Goal: Obtain resource: Download file/media

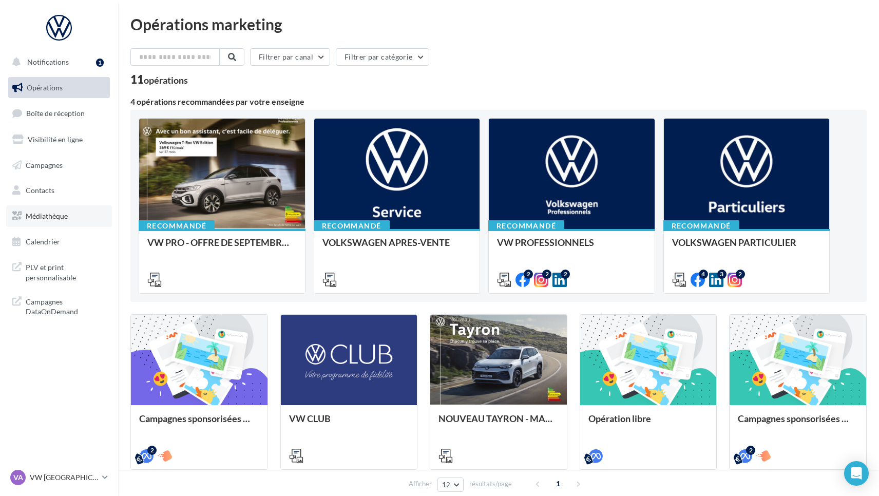
click at [51, 213] on span "Médiathèque" at bounding box center [47, 216] width 42 height 9
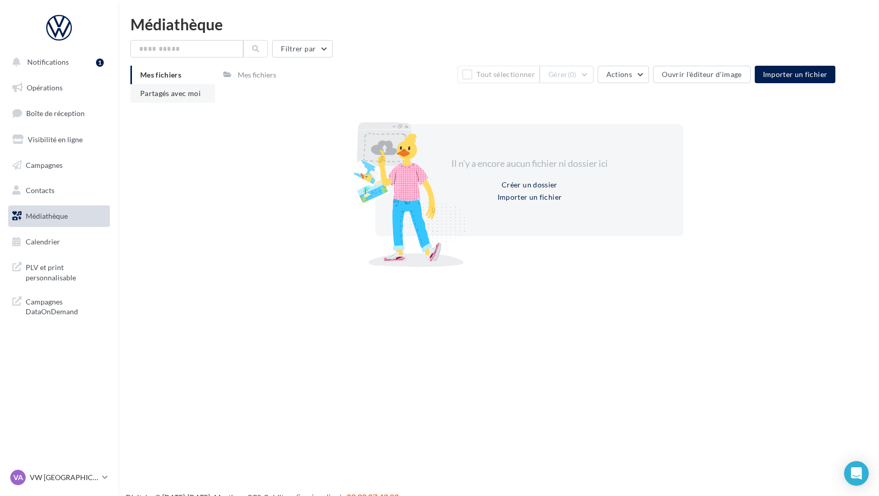
click at [180, 97] on span "Partagés avec moi" at bounding box center [170, 93] width 61 height 9
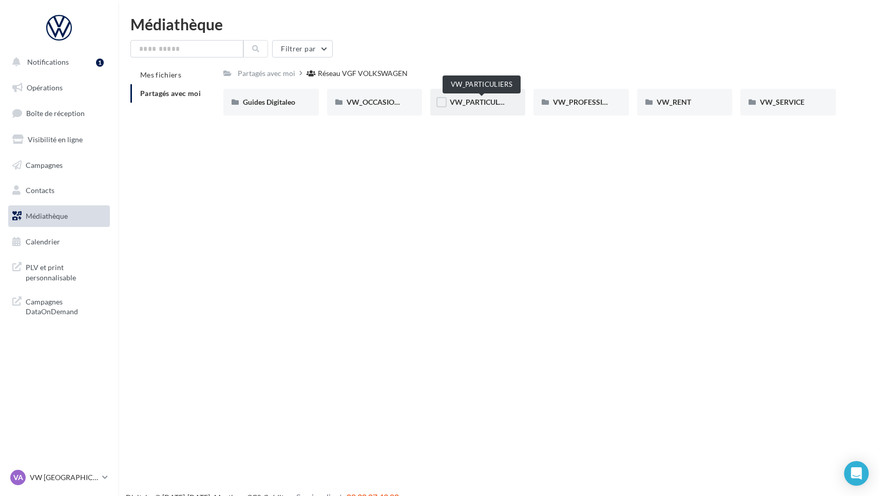
click at [474, 105] on span "VW_PARTICULIERS" at bounding box center [482, 102] width 64 height 9
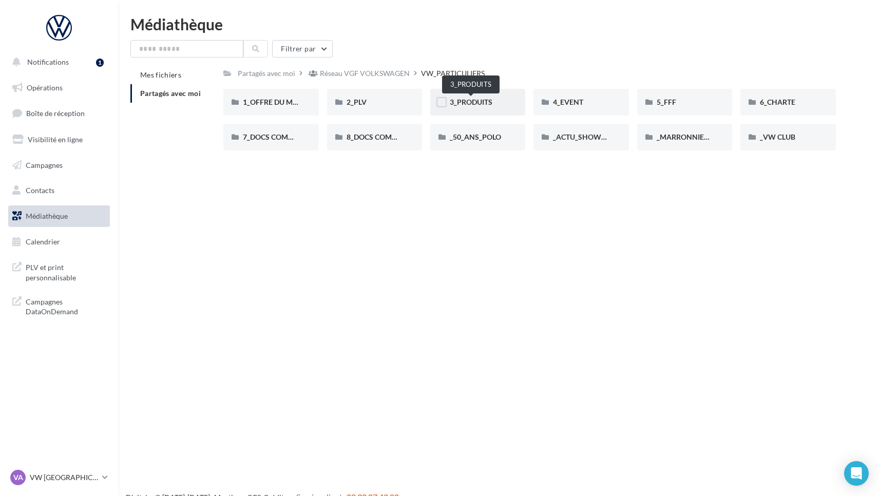
click at [461, 104] on span "3_PRODUITS" at bounding box center [471, 102] width 43 height 9
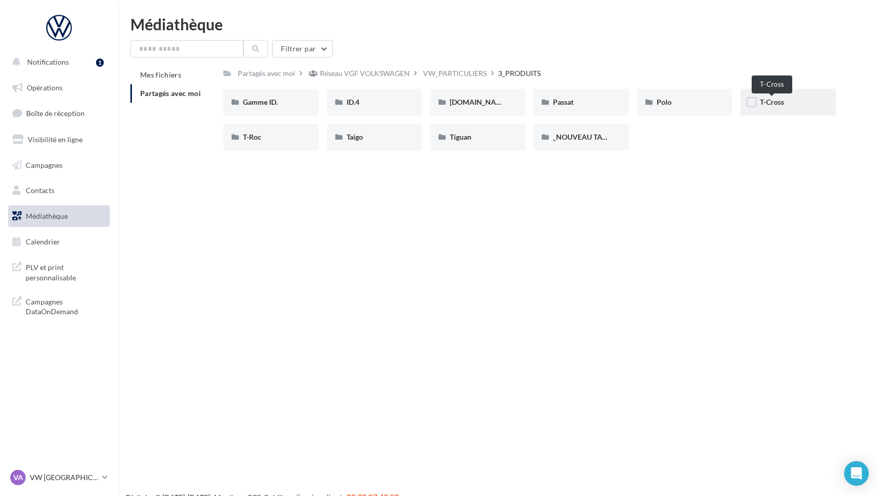
click at [774, 101] on span "T-Cross" at bounding box center [772, 102] width 24 height 9
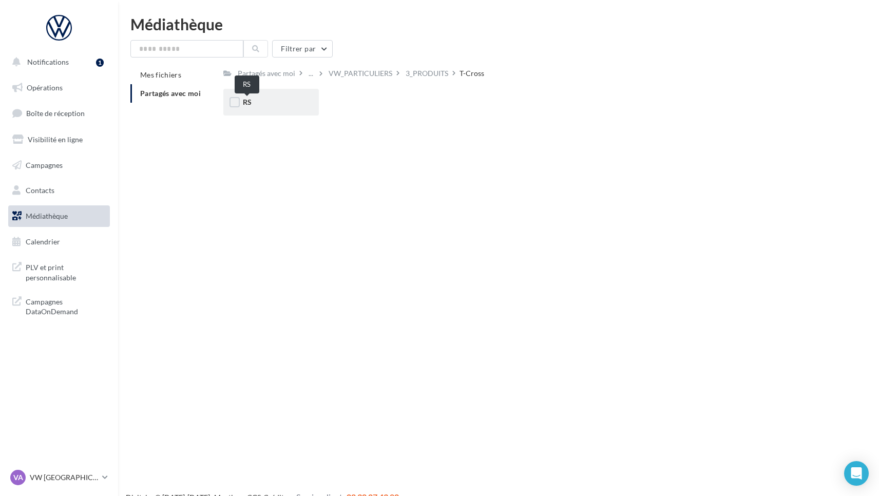
click at [248, 103] on span "RS" at bounding box center [247, 102] width 9 height 9
click at [348, 73] on div "VW_PARTICULIERS" at bounding box center [361, 73] width 64 height 10
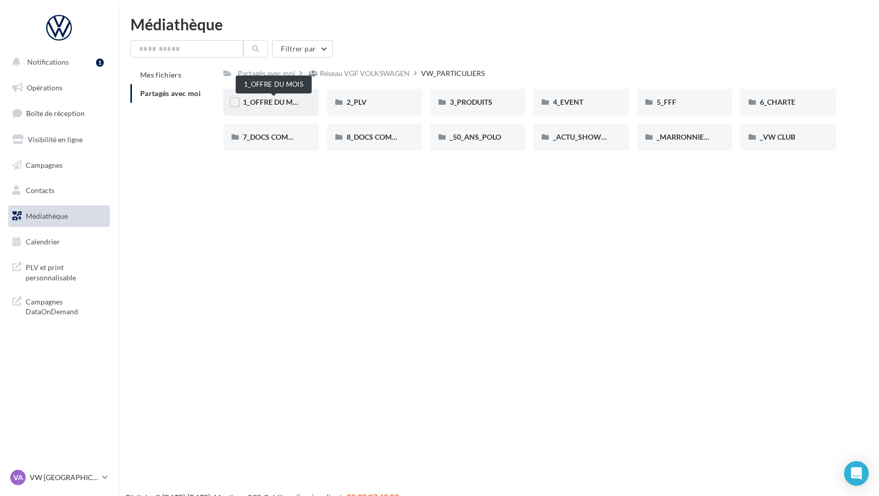
click at [277, 101] on span "1_OFFRE DU MOIS" at bounding box center [274, 102] width 62 height 9
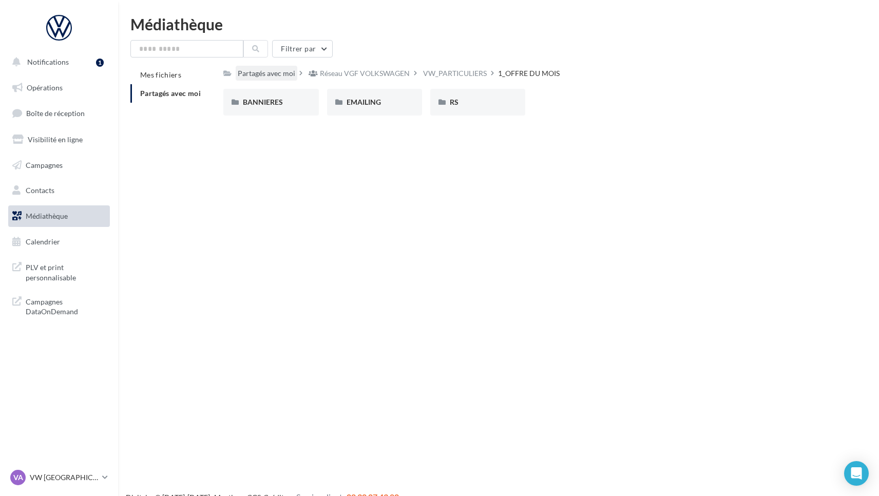
click at [269, 71] on div "Partagés avec moi" at bounding box center [267, 73] width 58 height 10
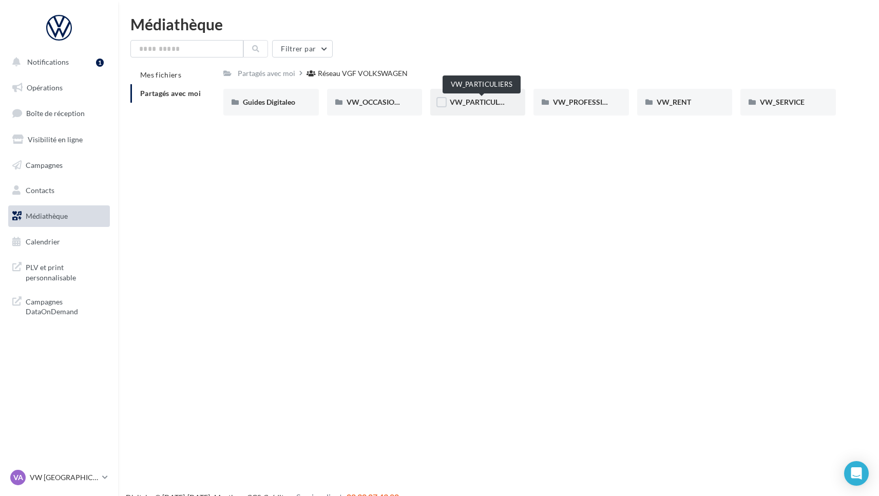
click at [477, 101] on span "VW_PARTICULIERS" at bounding box center [482, 102] width 64 height 9
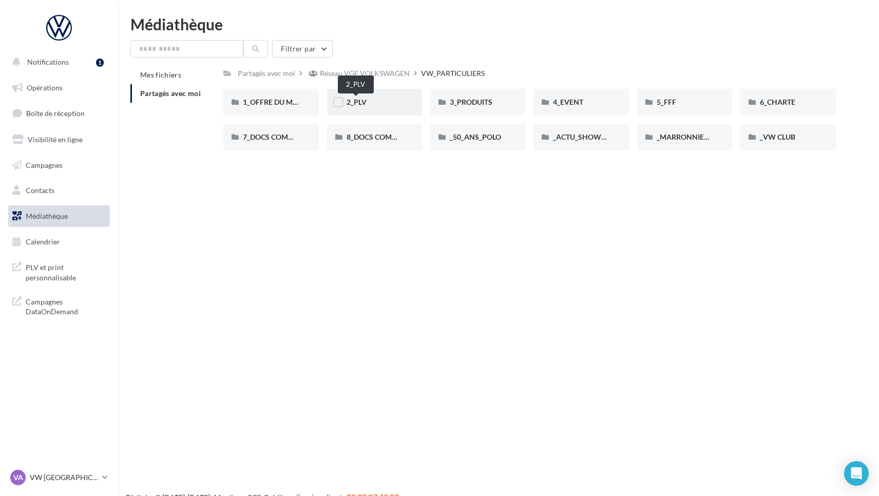
click at [349, 105] on span "2_PLV" at bounding box center [357, 102] width 20 height 9
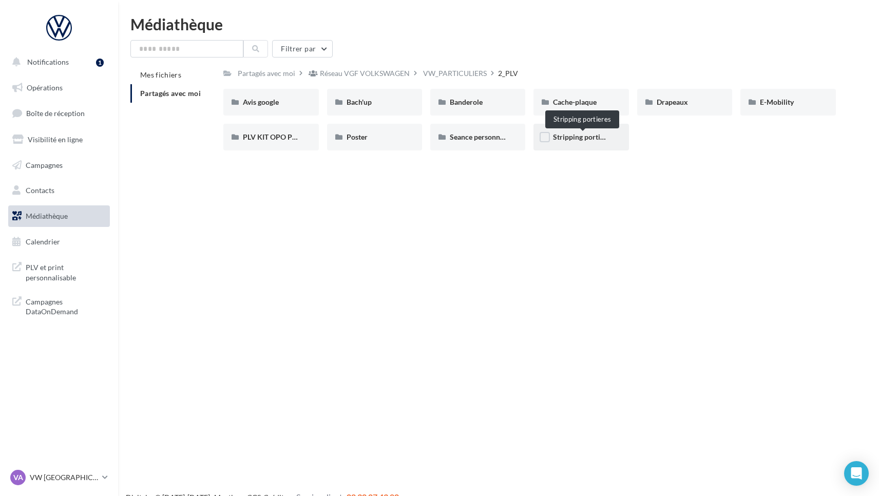
click at [580, 138] on span "Stripping portieres" at bounding box center [583, 136] width 61 height 9
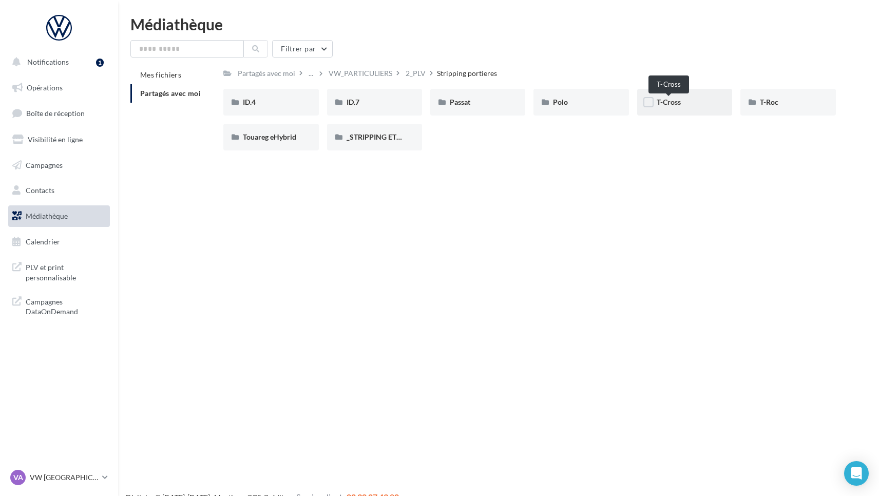
click at [669, 103] on span "T-Cross" at bounding box center [669, 102] width 24 height 9
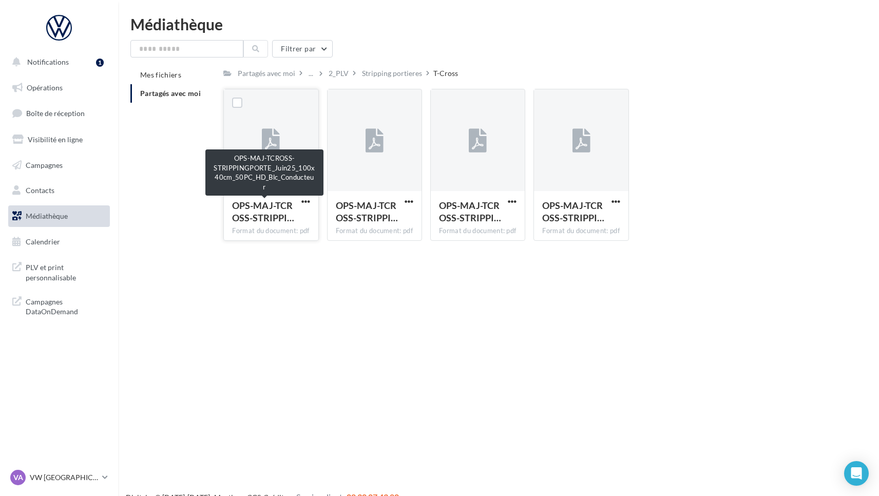
click at [275, 212] on div "OPS-MAJ-TCROSS-STRIPPI…" at bounding box center [264, 211] width 65 height 25
click at [254, 214] on span "OPS-MAJ-TCROSS-STRIPPI…" at bounding box center [263, 212] width 62 height 24
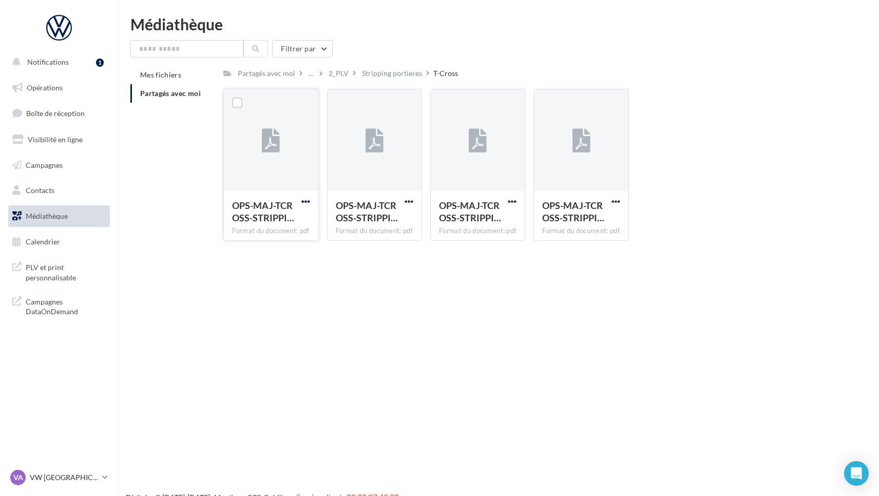
click at [304, 201] on span "button" at bounding box center [305, 201] width 9 height 9
click at [263, 221] on button "Télécharger" at bounding box center [261, 221] width 103 height 27
click at [337, 71] on div "2_PLV" at bounding box center [339, 73] width 20 height 10
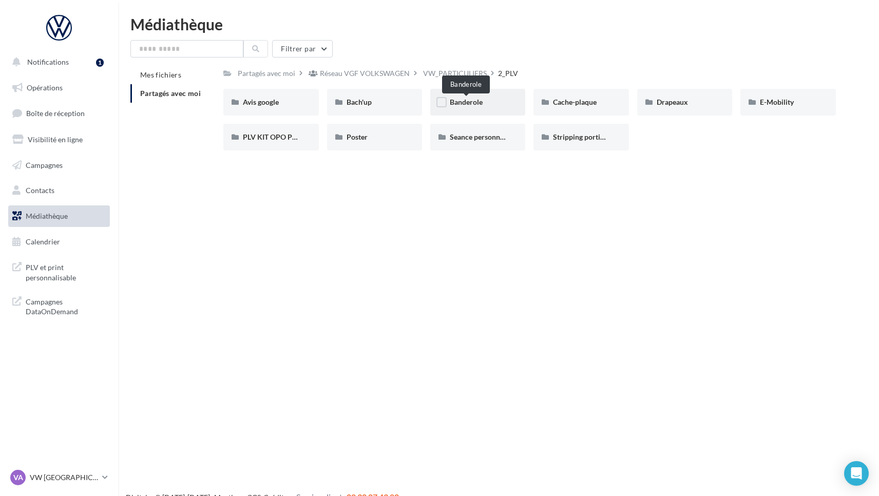
click at [463, 103] on span "Banderole" at bounding box center [466, 102] width 33 height 9
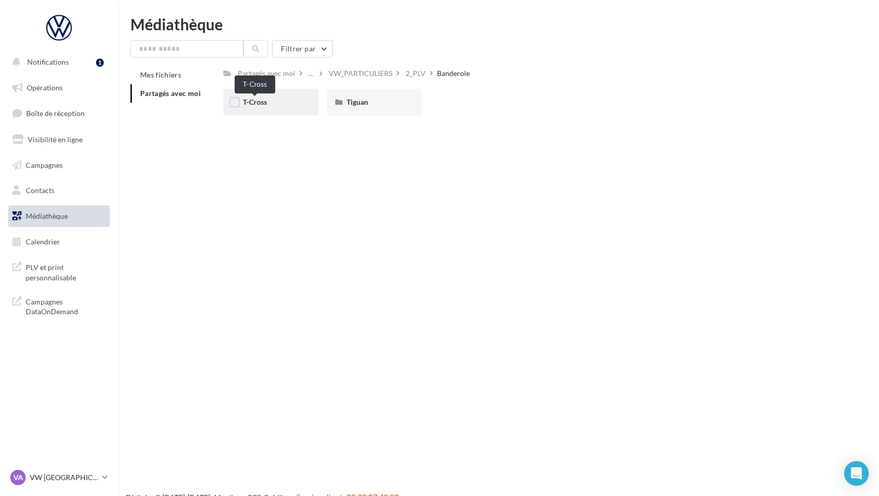
click at [259, 104] on span "T-Cross" at bounding box center [255, 102] width 24 height 9
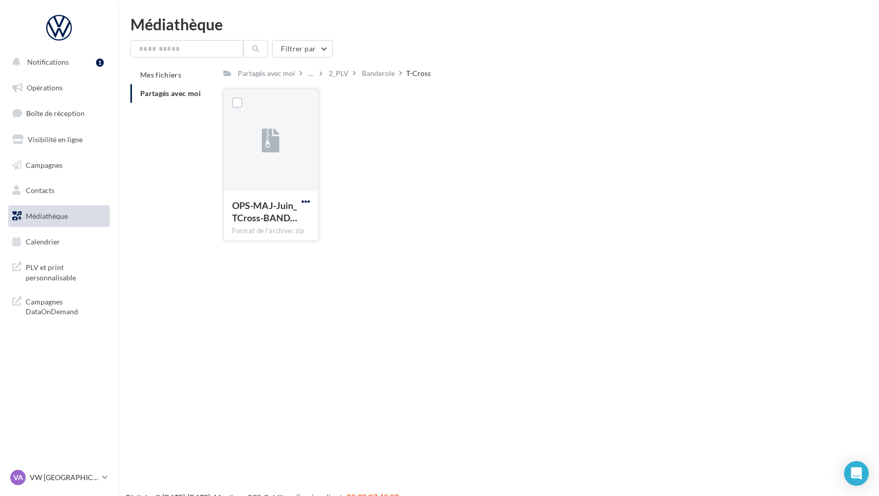
click at [305, 200] on span "button" at bounding box center [305, 201] width 9 height 9
click at [252, 221] on button "Télécharger" at bounding box center [261, 221] width 103 height 27
click at [338, 70] on div "2_PLV" at bounding box center [339, 73] width 20 height 10
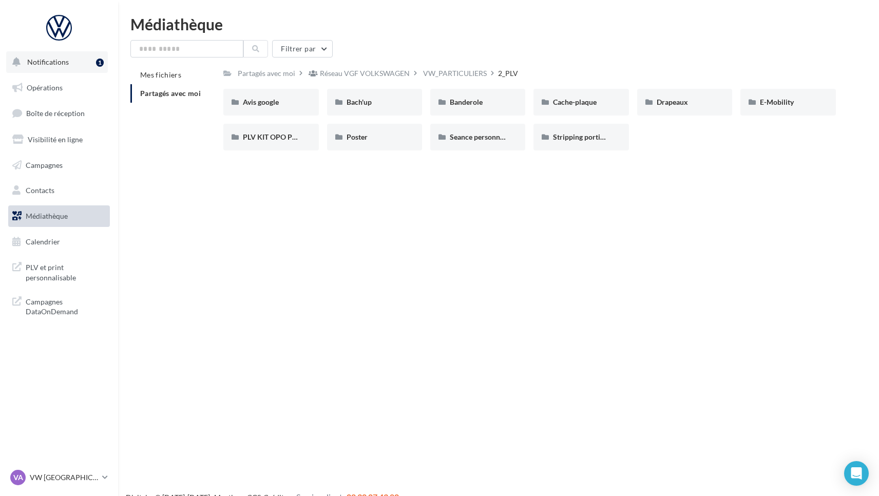
click at [52, 62] on span "Notifications" at bounding box center [48, 62] width 42 height 9
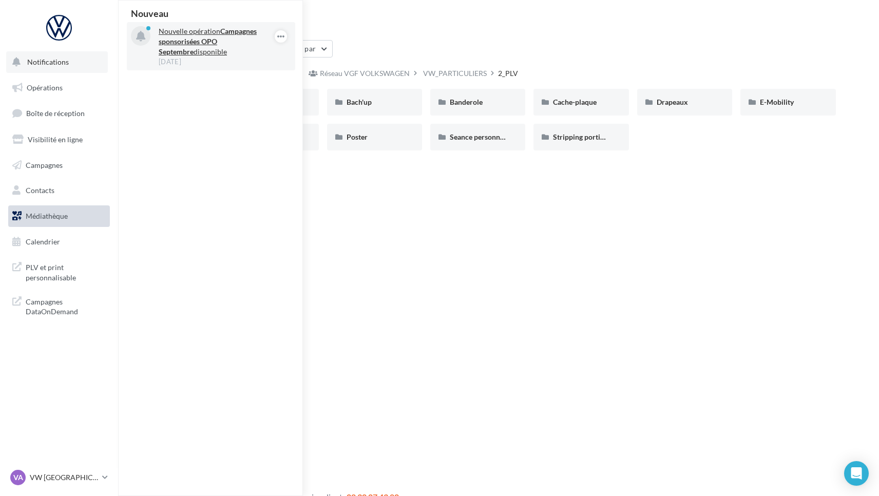
click at [188, 33] on p "Nouvelle opération Campagnes sponsorisées OPO Septembre disponible" at bounding box center [218, 41] width 119 height 31
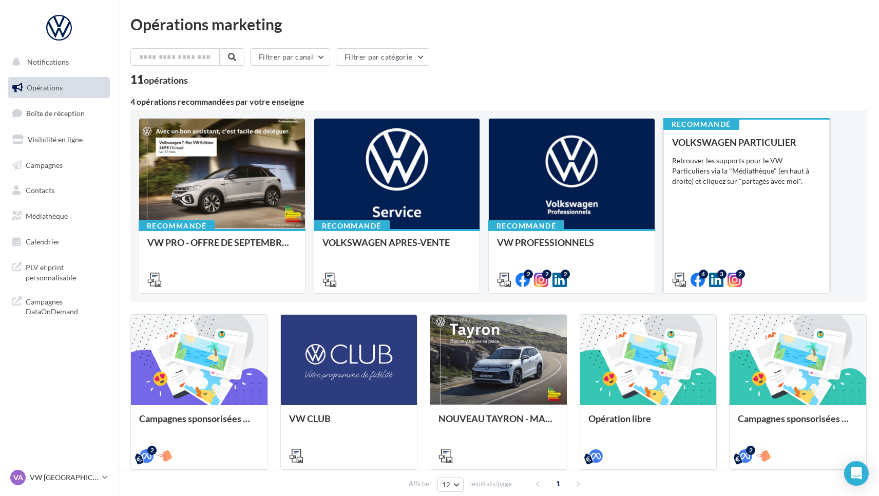
click at [728, 182] on div "Retrouver les supports pour le VW Particuliers via la "Médiathèque" (en haut à …" at bounding box center [746, 171] width 149 height 31
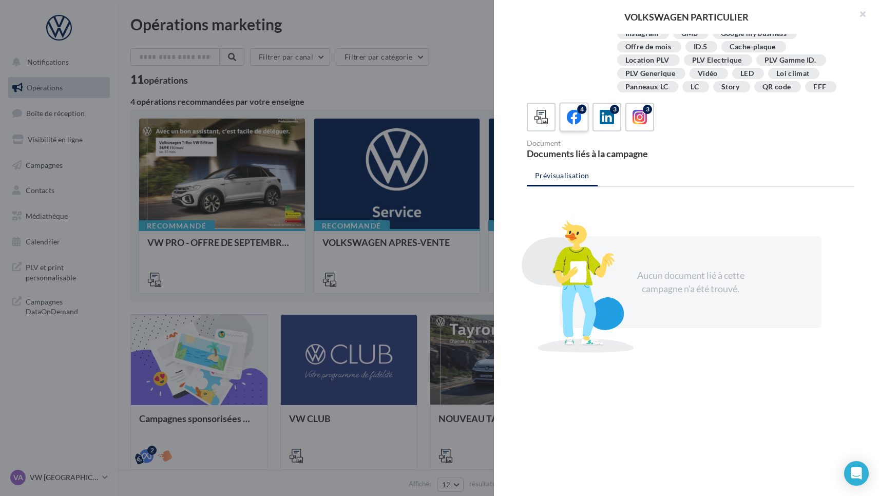
scroll to position [187, 0]
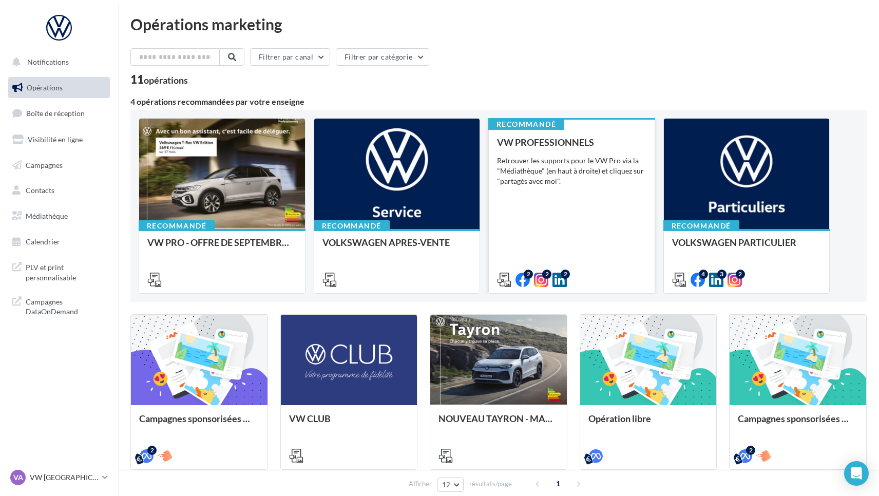
scroll to position [0, 0]
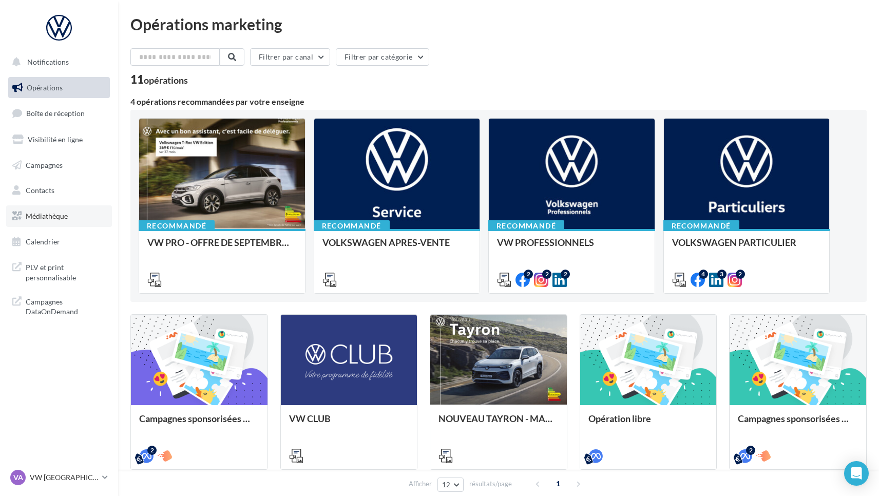
click at [46, 215] on span "Médiathèque" at bounding box center [47, 216] width 42 height 9
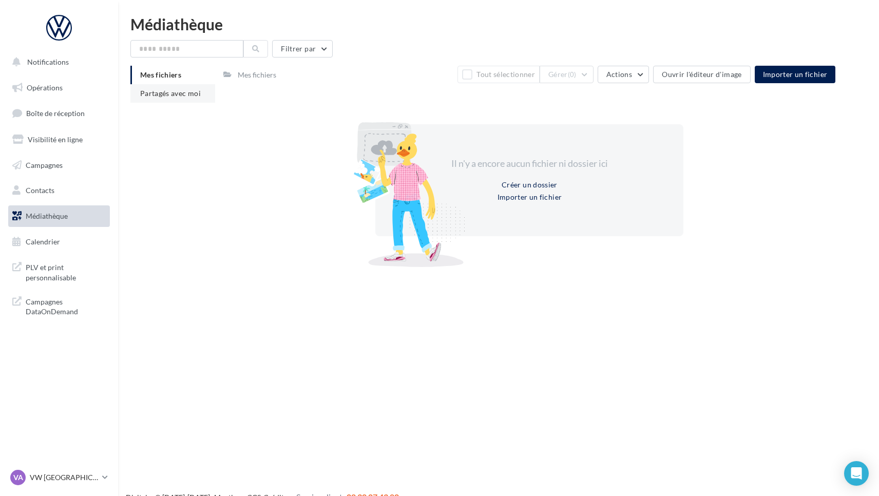
click at [165, 92] on span "Partagés avec moi" at bounding box center [170, 93] width 61 height 9
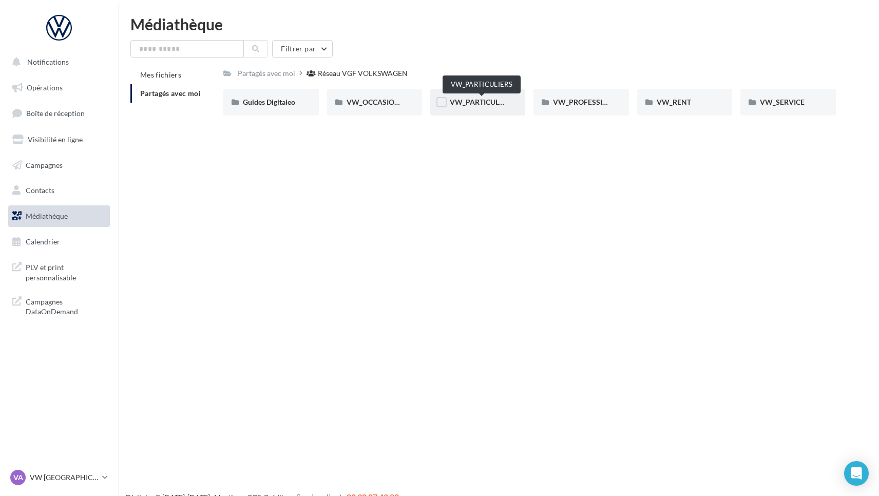
click at [479, 100] on span "VW_PARTICULIERS" at bounding box center [482, 102] width 64 height 9
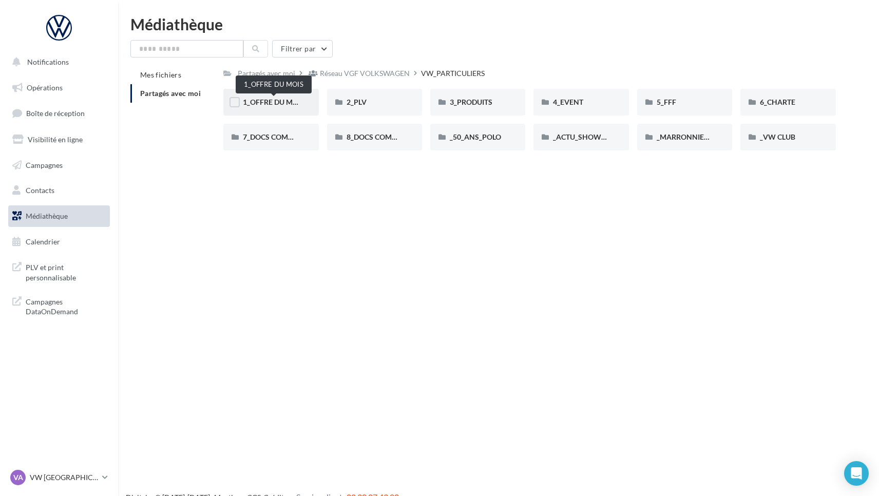
click at [278, 100] on span "1_OFFRE DU MOIS" at bounding box center [274, 102] width 62 height 9
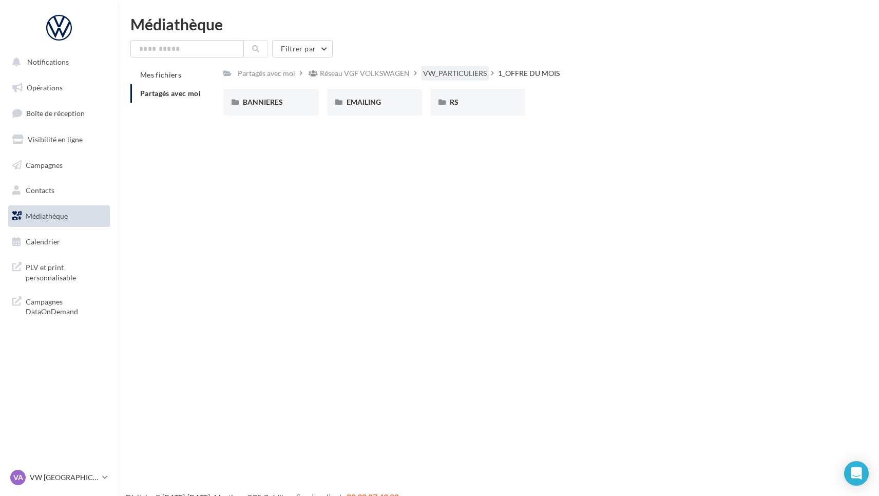
click at [445, 70] on div "VW_PARTICULIERS" at bounding box center [455, 73] width 64 height 10
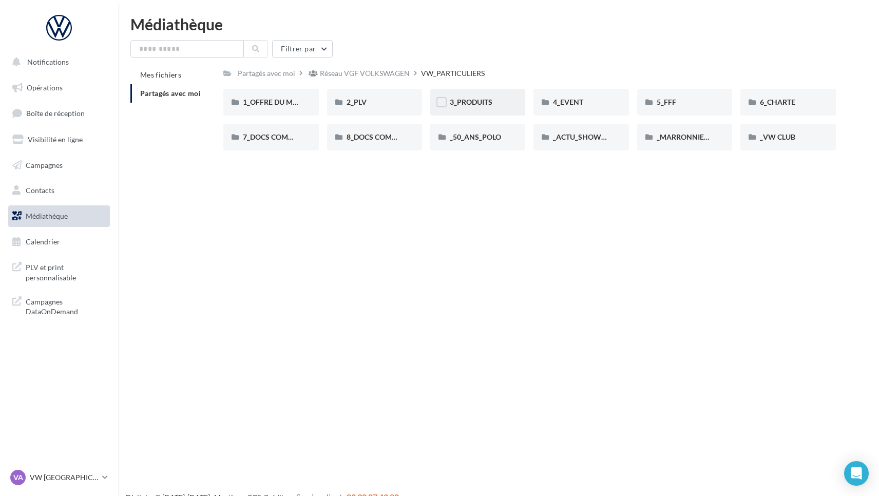
click at [476, 99] on span "3_PRODUITS" at bounding box center [471, 102] width 43 height 9
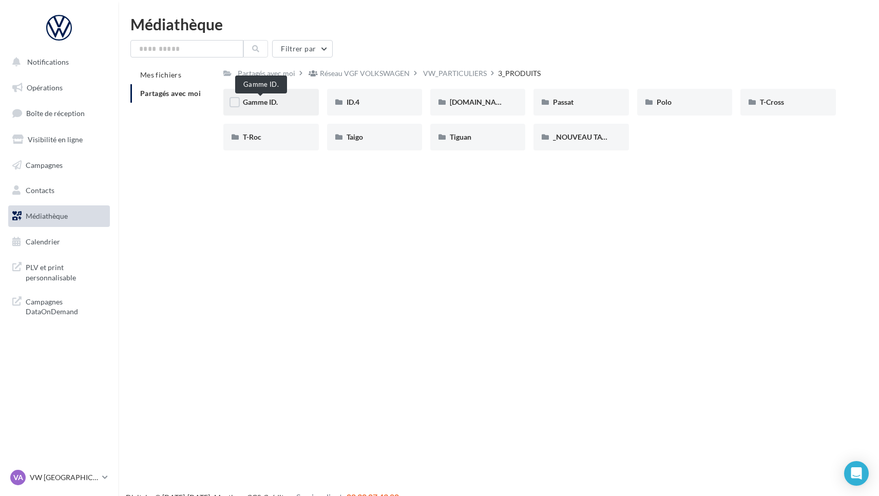
click at [255, 105] on span "Gamme ID." at bounding box center [260, 102] width 35 height 9
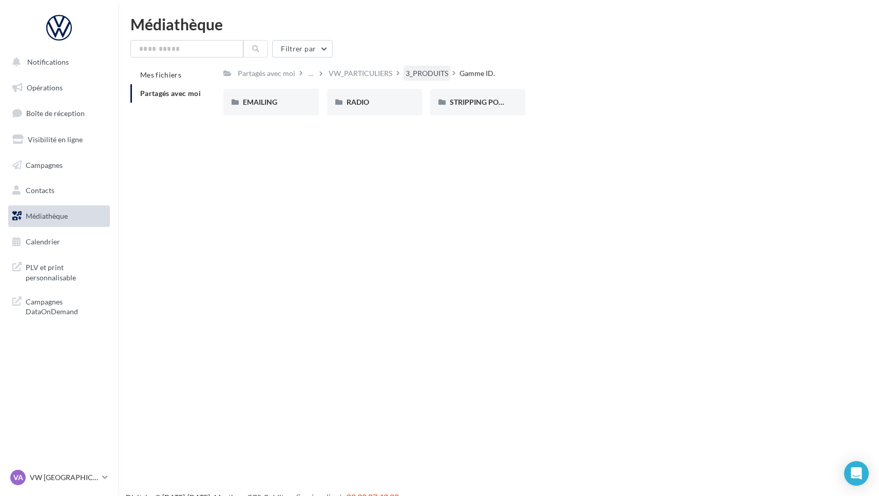
click at [416, 71] on div "3_PRODUITS" at bounding box center [427, 73] width 43 height 10
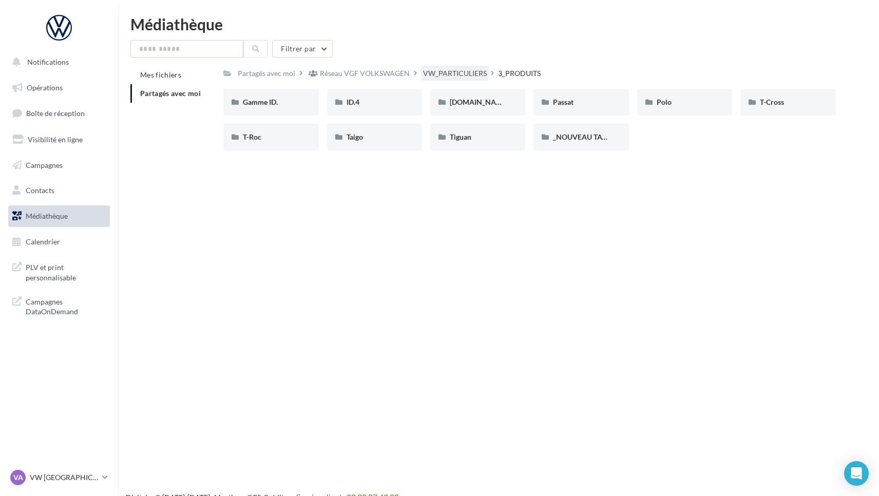
click at [440, 71] on div "VW_PARTICULIERS" at bounding box center [455, 73] width 64 height 10
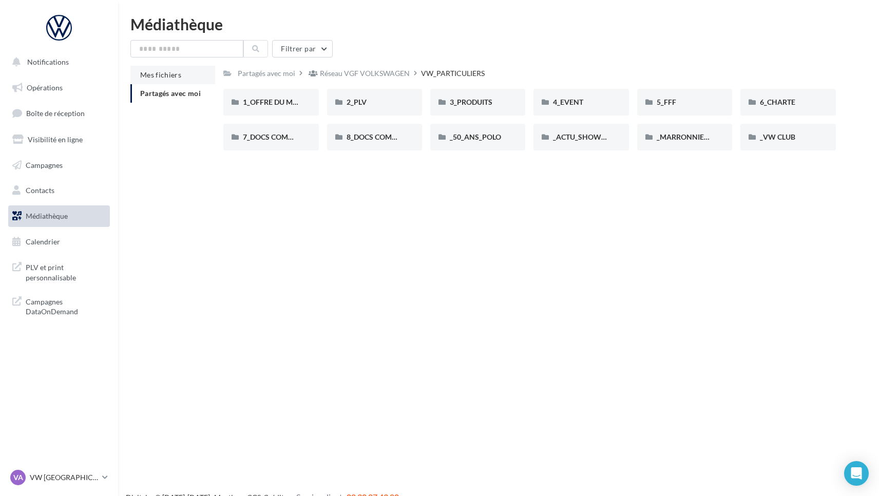
click at [167, 75] on span "Mes fichiers" at bounding box center [160, 74] width 41 height 9
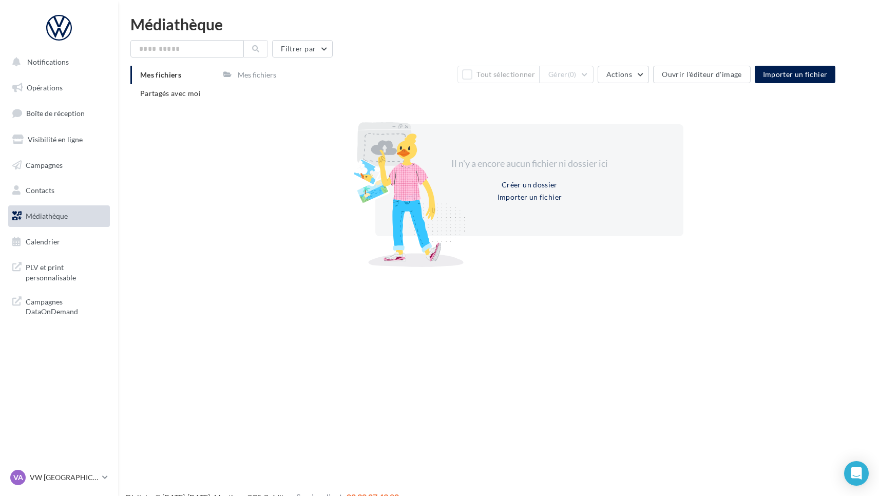
click at [47, 214] on span "Médiathèque" at bounding box center [47, 216] width 42 height 9
